Goal: Information Seeking & Learning: Check status

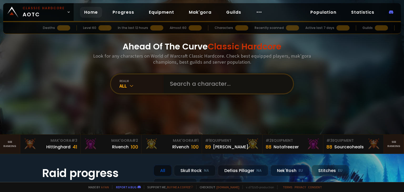
click at [169, 83] on input "text" at bounding box center [227, 83] width 120 height 19
click at [142, 86] on div "All" at bounding box center [141, 86] width 44 height 6
click at [179, 87] on input "text" at bounding box center [227, 83] width 120 height 19
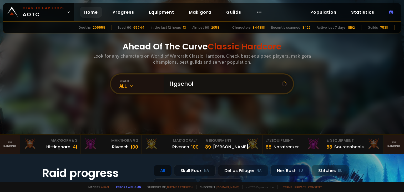
type input "lfgscholo"
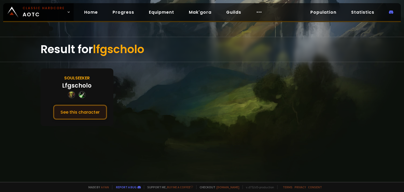
click at [76, 112] on button "See this character" at bounding box center [80, 112] width 54 height 15
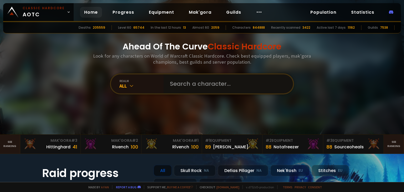
click at [201, 78] on input "text" at bounding box center [227, 83] width 120 height 19
type input "videgousette"
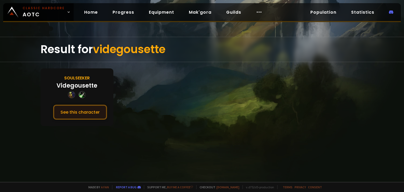
click at [93, 111] on button "See this character" at bounding box center [80, 112] width 54 height 15
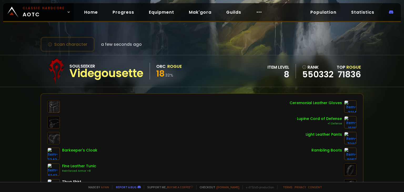
click at [284, 68] on div "item level" at bounding box center [279, 67] width 22 height 7
drag, startPoint x: 277, startPoint y: 67, endPoint x: 283, endPoint y: 77, distance: 12.2
click at [284, 78] on div "item level 8" at bounding box center [282, 71] width 28 height 14
click at [283, 77] on div "8" at bounding box center [279, 75] width 22 height 8
